Goal: Find specific page/section: Find specific page/section

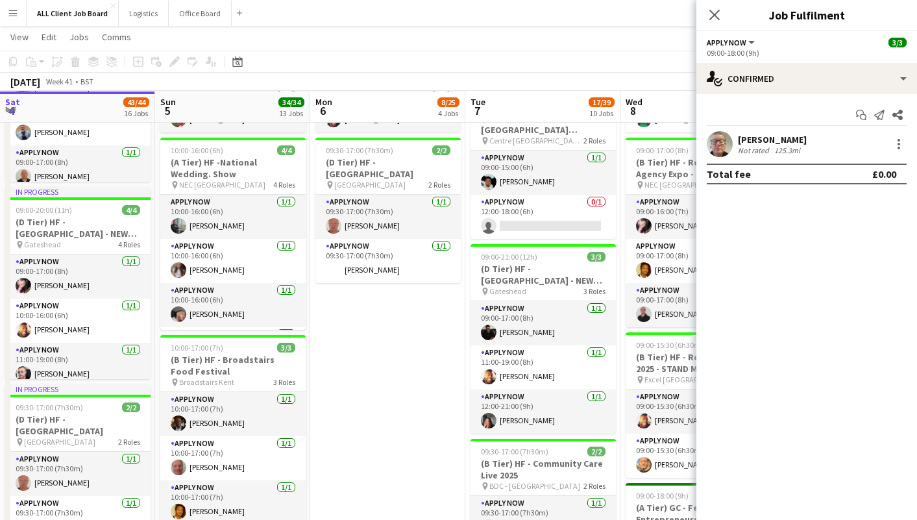
scroll to position [0, 327]
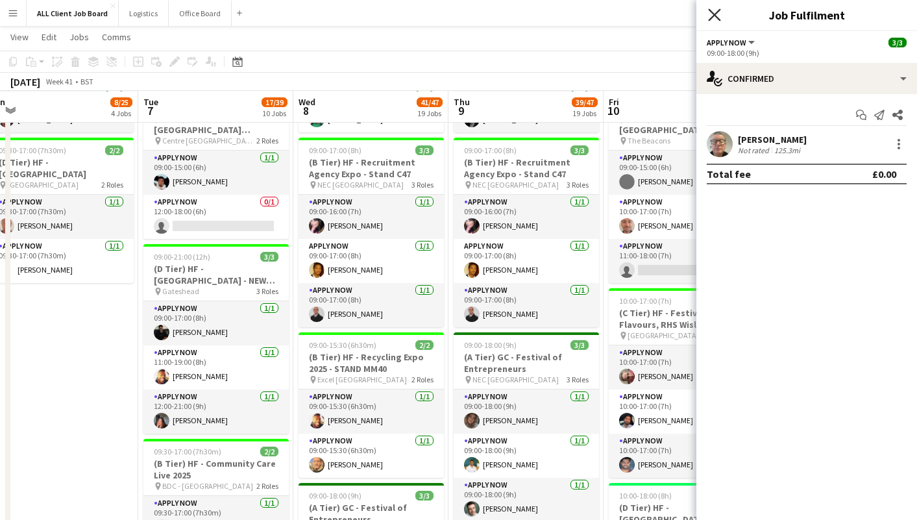
click at [717, 16] on icon at bounding box center [714, 14] width 12 height 12
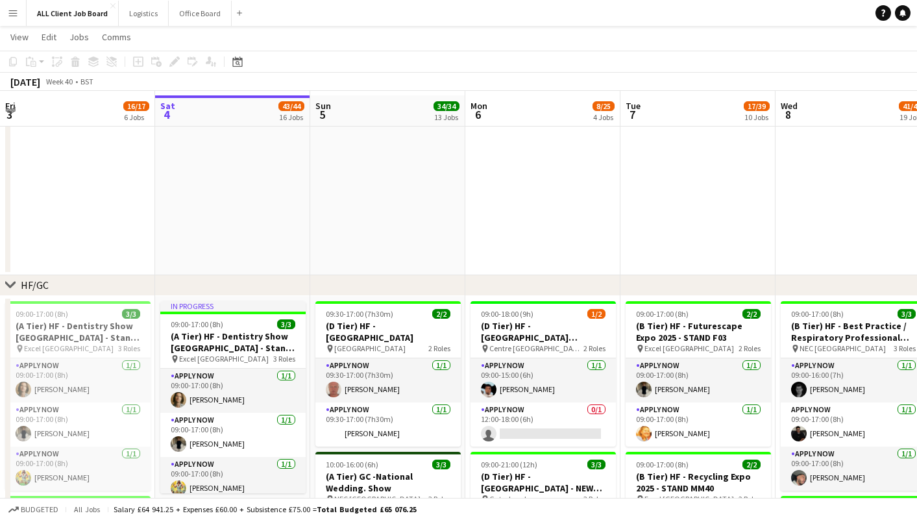
scroll to position [53, 0]
